Goal: Navigation & Orientation: Find specific page/section

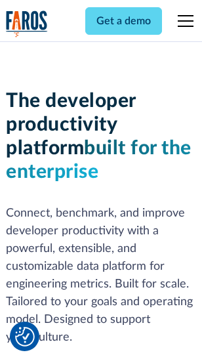
scroll to position [198, 0]
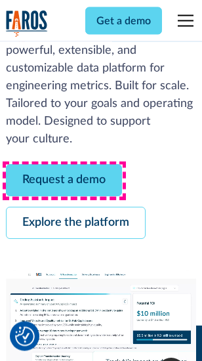
click at [64, 181] on link "Request a demo" at bounding box center [64, 181] width 116 height 32
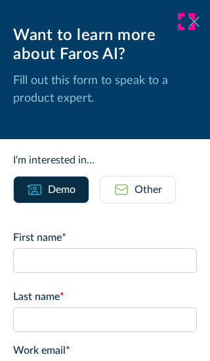
click at [189, 22] on icon at bounding box center [194, 21] width 11 height 10
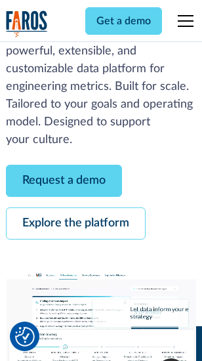
scroll to position [240, 0]
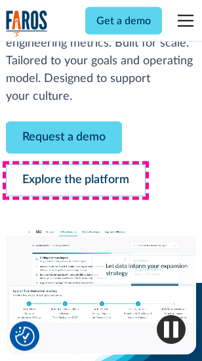
click at [76, 181] on link "Explore the platform" at bounding box center [76, 181] width 140 height 32
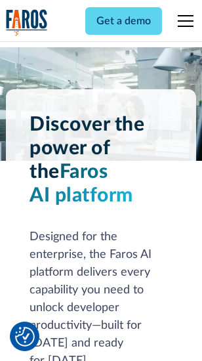
scroll to position [10013, 0]
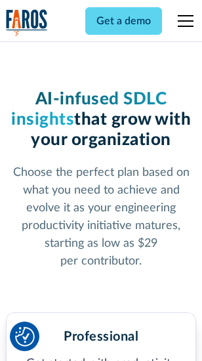
scroll to position [2088, 0]
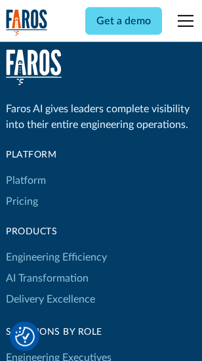
click at [26, 181] on link "Platform" at bounding box center [26, 180] width 40 height 21
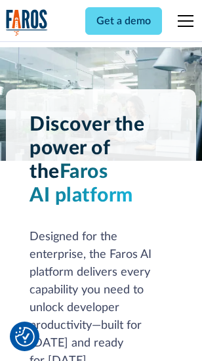
scroll to position [10435, 0]
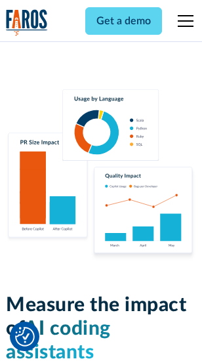
scroll to position [8207, 0]
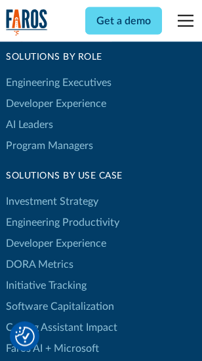
click at [39, 254] on link "DORA Metrics" at bounding box center [40, 264] width 68 height 21
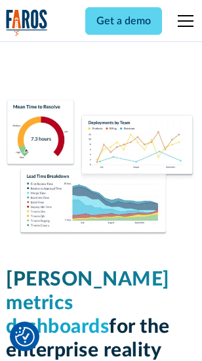
scroll to position [5822, 0]
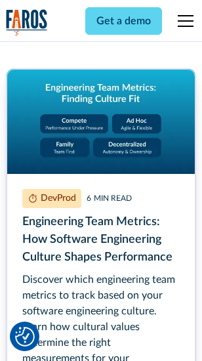
scroll to position [5984, 0]
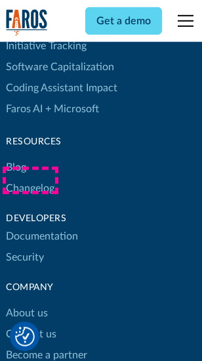
click at [30, 181] on link "Changelog" at bounding box center [30, 188] width 49 height 21
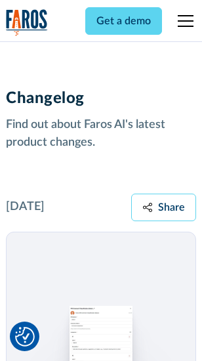
scroll to position [16115, 0]
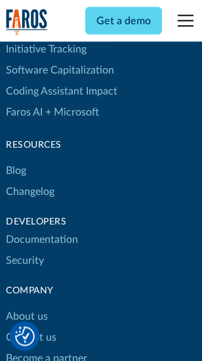
click at [26, 307] on link "About us" at bounding box center [27, 317] width 42 height 21
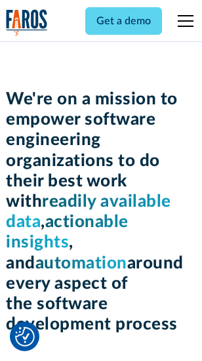
scroll to position [4549, 0]
